Goal: Information Seeking & Learning: Find specific fact

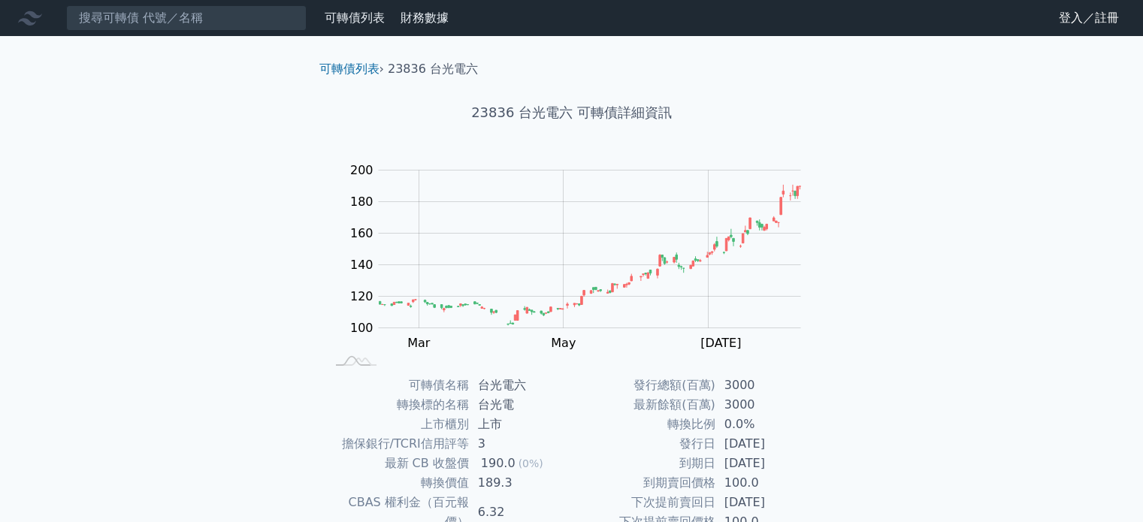
scroll to position [174, 0]
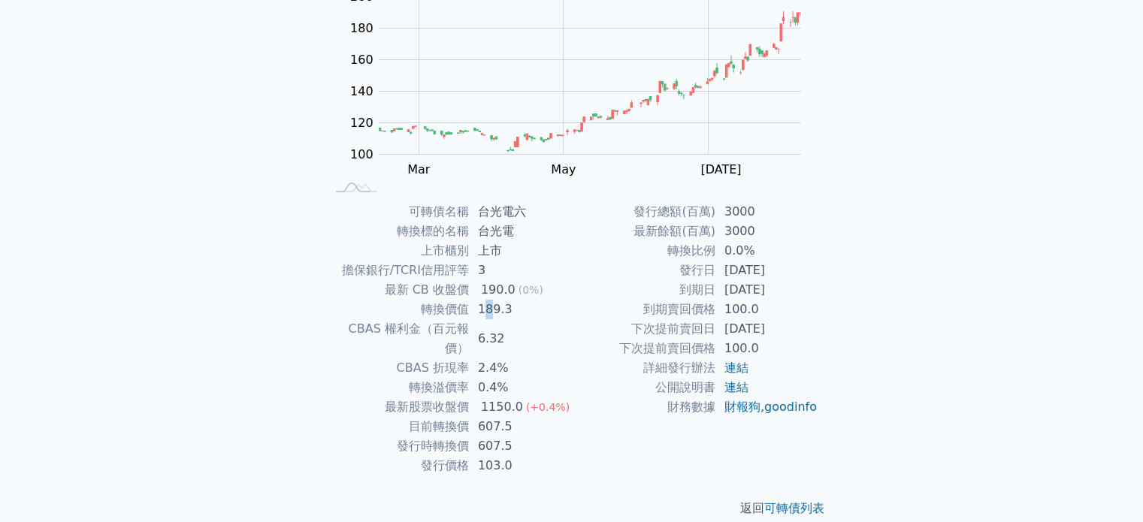
drag, startPoint x: 481, startPoint y: 314, endPoint x: 490, endPoint y: 312, distance: 9.3
click at [490, 312] on td "189.3" at bounding box center [520, 310] width 103 height 20
click at [504, 310] on td "189.3" at bounding box center [520, 310] width 103 height 20
drag, startPoint x: 486, startPoint y: 314, endPoint x: 502, endPoint y: 310, distance: 16.2
click at [501, 310] on td "189.3" at bounding box center [520, 310] width 103 height 20
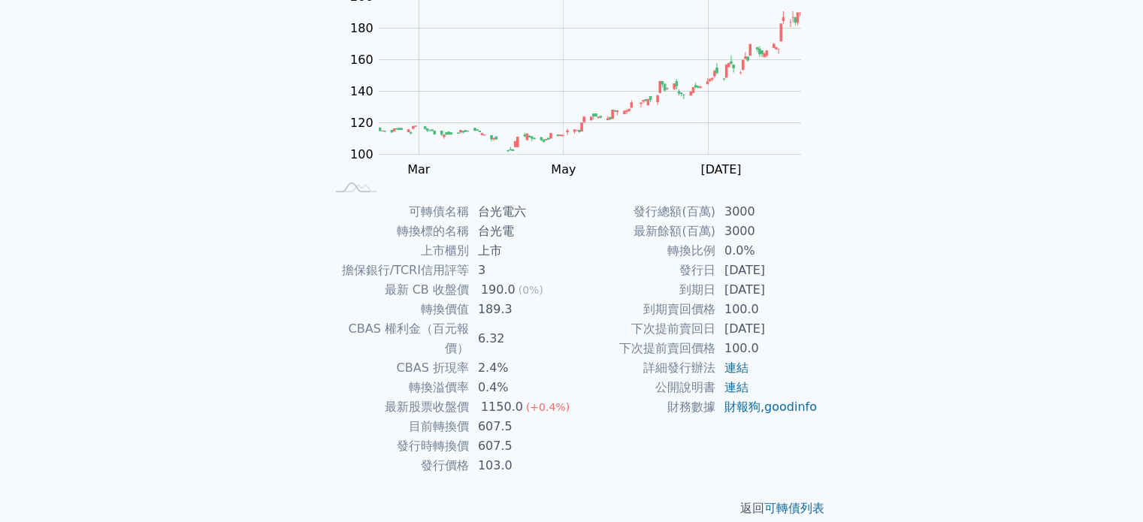
click at [519, 310] on td "189.3" at bounding box center [520, 310] width 103 height 20
drag, startPoint x: 481, startPoint y: 312, endPoint x: 496, endPoint y: 311, distance: 15.1
click at [496, 311] on td "189.3" at bounding box center [520, 310] width 103 height 20
drag, startPoint x: 495, startPoint y: 383, endPoint x: 522, endPoint y: 384, distance: 26.3
click at [522, 398] on td "1150.0 (+0.4%)" at bounding box center [520, 408] width 103 height 20
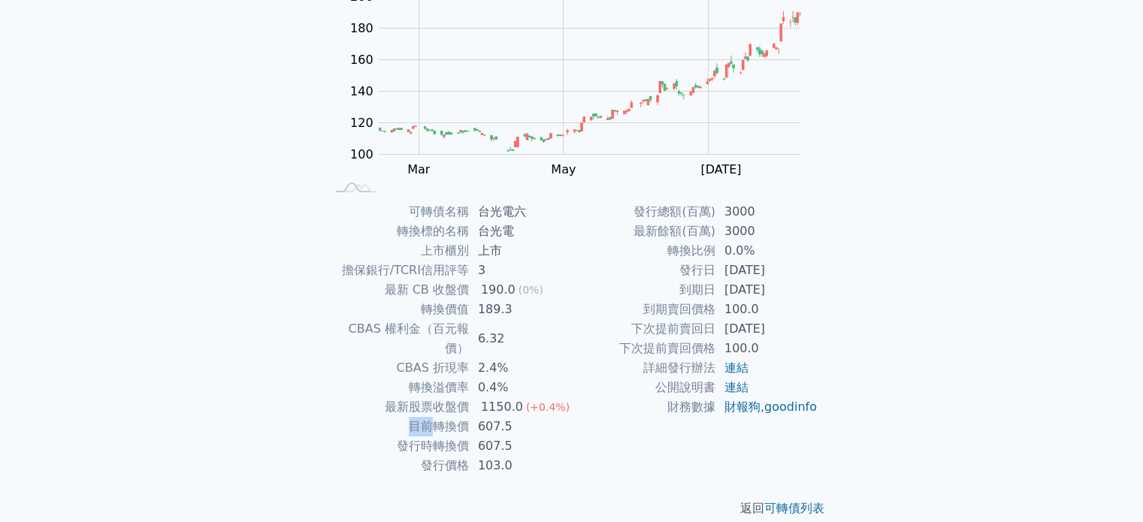
drag, startPoint x: 413, startPoint y: 407, endPoint x: 434, endPoint y: 408, distance: 21.1
click at [431, 417] on td "目前轉換價" at bounding box center [397, 427] width 144 height 20
drag, startPoint x: 476, startPoint y: 410, endPoint x: 517, endPoint y: 409, distance: 40.6
click at [517, 417] on td "607.5" at bounding box center [520, 427] width 103 height 20
drag, startPoint x: 486, startPoint y: 426, endPoint x: 512, endPoint y: 426, distance: 26.3
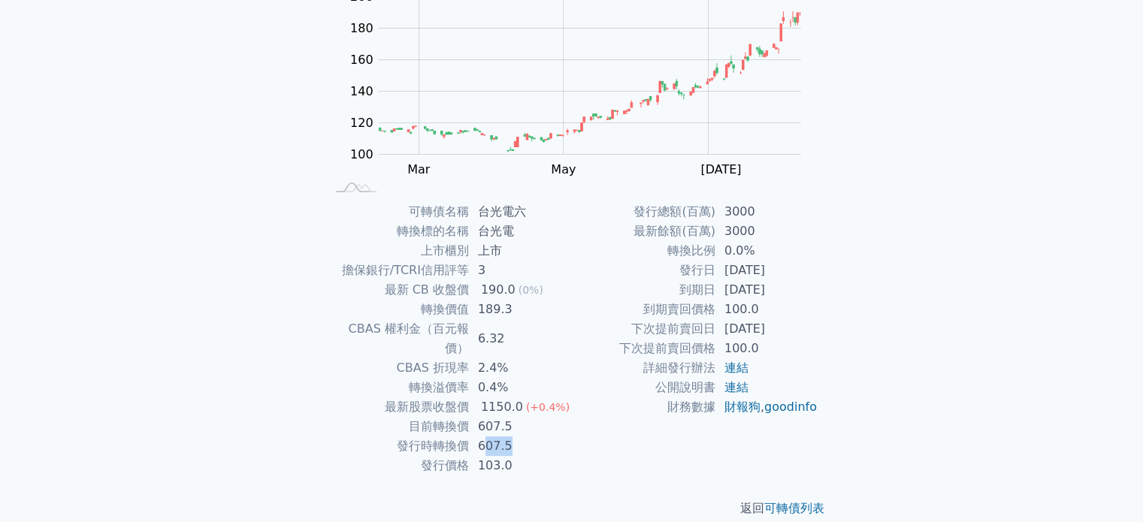
click at [512, 437] on td "607.5" at bounding box center [520, 447] width 103 height 20
click at [979, 254] on div "可轉債列表 財務數據 可轉債列表 財務數據 登入／註冊 登入／註冊 可轉債列表 › 23836 台光電六 23836 台光電六 可轉債詳細資訊 Zoom Ou…" at bounding box center [571, 183] width 1143 height 715
